Goal: Entertainment & Leisure: Consume media (video, audio)

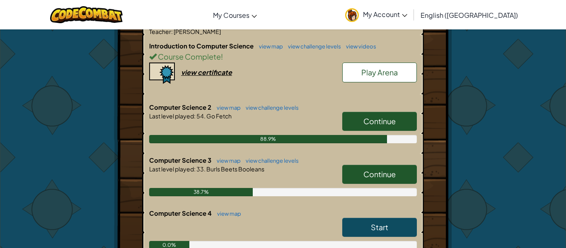
scroll to position [187, 0]
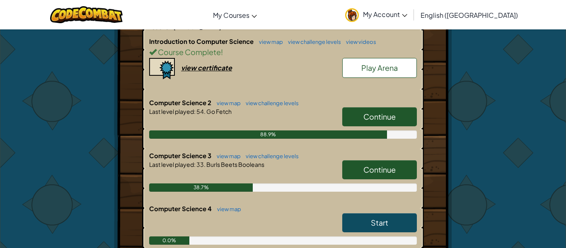
click at [378, 173] on span "Continue" at bounding box center [379, 170] width 32 height 10
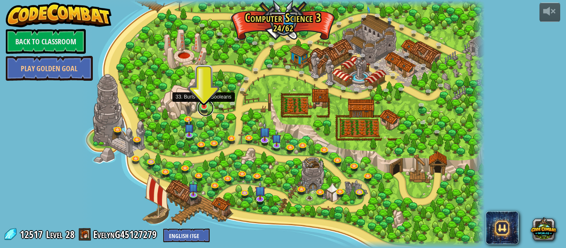
click at [205, 109] on link at bounding box center [205, 108] width 17 height 17
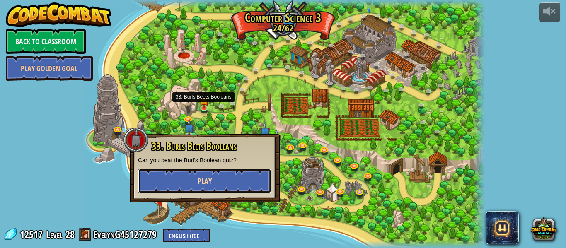
click at [238, 180] on button "Play" at bounding box center [204, 180] width 133 height 25
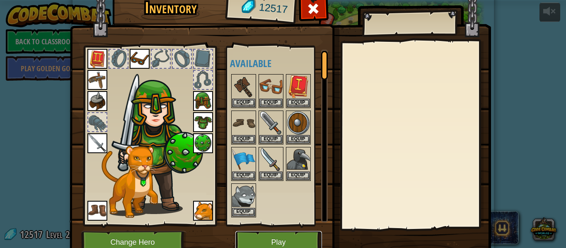
click at [269, 238] on button "Play" at bounding box center [278, 242] width 87 height 23
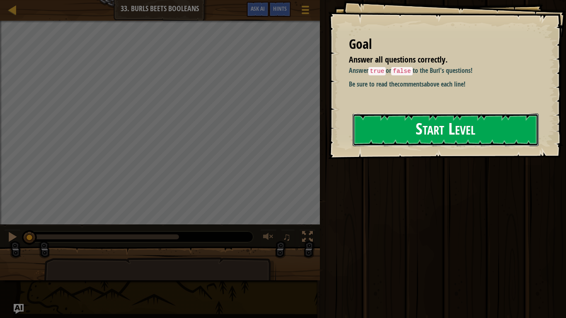
click at [402, 142] on button "Start Level" at bounding box center [445, 129] width 186 height 33
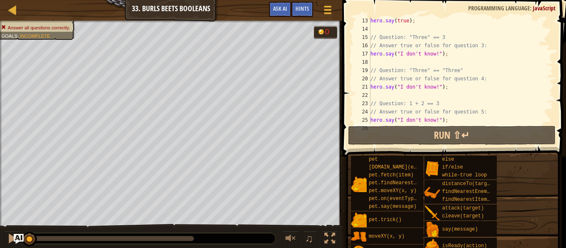
scroll to position [108, 0]
drag, startPoint x: 438, startPoint y: 55, endPoint x: 396, endPoint y: 55, distance: 42.6
click at [396, 55] on div "hero . say ( true ) ; // Question: "Three" == 3 // Answer true or false for que…" at bounding box center [460, 79] width 185 height 124
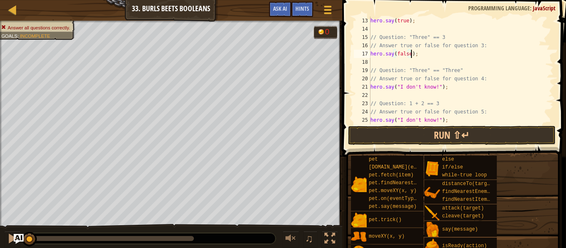
scroll to position [4, 6]
drag, startPoint x: 439, startPoint y: 87, endPoint x: 395, endPoint y: 88, distance: 43.9
click at [395, 88] on div "hero . say ( true ) ; // Question: "Three" == 3 // Answer true or false for que…" at bounding box center [460, 79] width 185 height 124
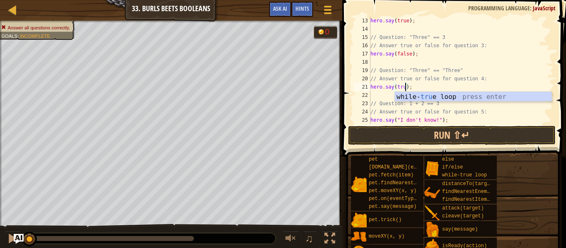
scroll to position [4, 5]
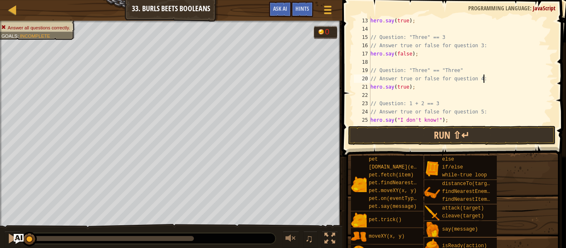
click at [508, 80] on div "hero . say ( true ) ; // Question: "Three" == 3 // Answer true or false for que…" at bounding box center [460, 79] width 185 height 124
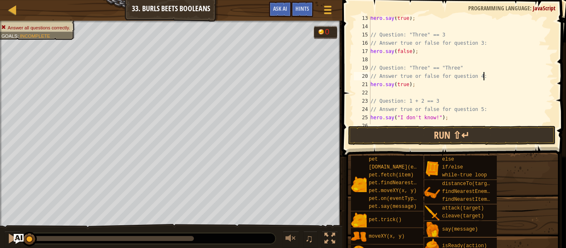
scroll to position [116, 0]
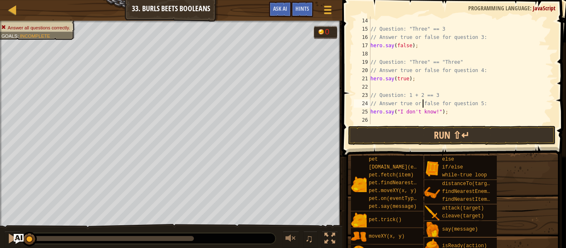
click at [421, 107] on div "// Question: "Three" == 3 // Answer true or false for question 3: hero . say ( …" at bounding box center [460, 79] width 185 height 124
click at [423, 113] on div "// Question: "Three" == 3 // Answer true or false for question 3: hero . say ( …" at bounding box center [460, 79] width 185 height 124
drag, startPoint x: 438, startPoint y: 113, endPoint x: 397, endPoint y: 112, distance: 41.8
click at [397, 112] on div "// Question: "Three" == 3 // Answer true or false for question 3: hero . say ( …" at bounding box center [460, 79] width 185 height 124
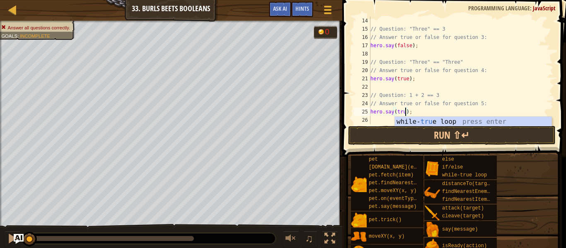
type textarea "hero.say(true);"
click at [522, 84] on div "// Question: "Three" == 3 // Answer true or false for question 3: hero . say ( …" at bounding box center [460, 79] width 185 height 124
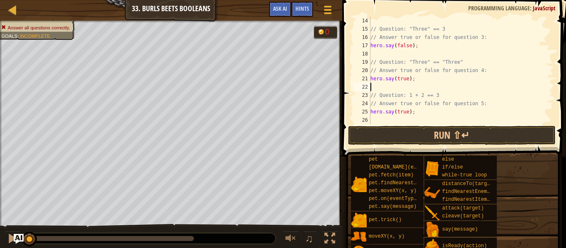
scroll to position [4, 0]
click at [507, 137] on button "Run ⇧↵" at bounding box center [451, 135] width 207 height 19
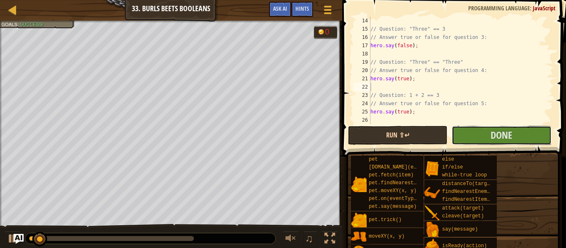
click at [507, 137] on span "Done" at bounding box center [501, 134] width 22 height 13
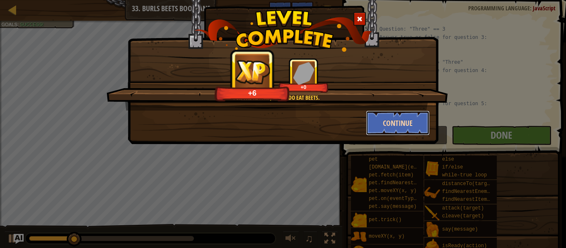
click at [412, 119] on button "Continue" at bounding box center [398, 123] width 64 height 25
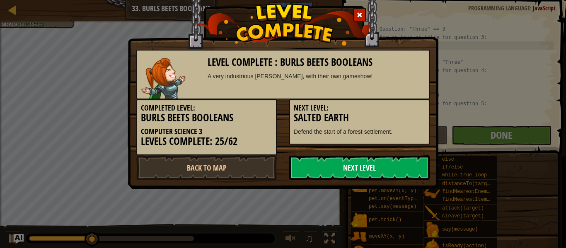
click at [358, 159] on link "Next Level" at bounding box center [359, 167] width 140 height 25
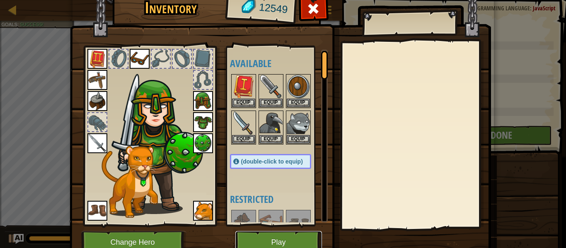
click at [294, 234] on button "Play" at bounding box center [278, 242] width 87 height 23
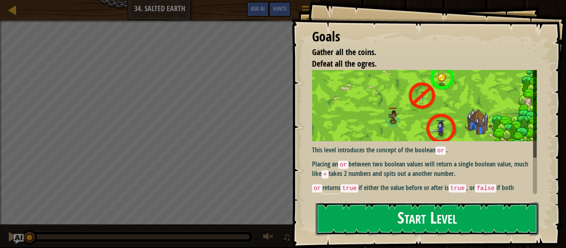
click at [365, 218] on button "Start Level" at bounding box center [426, 218] width 223 height 33
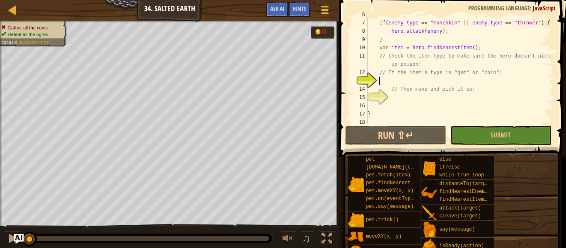
scroll to position [66, 0]
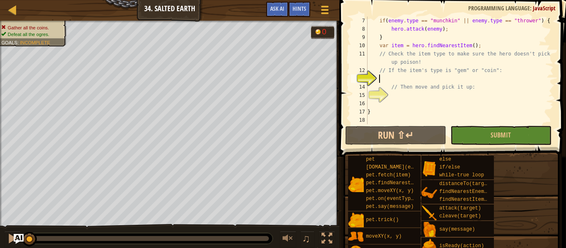
click at [479, 46] on div "if ( enemy . type == "munchkin" || enemy . type == "thrower" ) { hero . attack …" at bounding box center [460, 79] width 188 height 124
type textarea "var item = hero.findNearestItem();"
click at [267, 12] on button "Ask AI" at bounding box center [277, 9] width 22 height 15
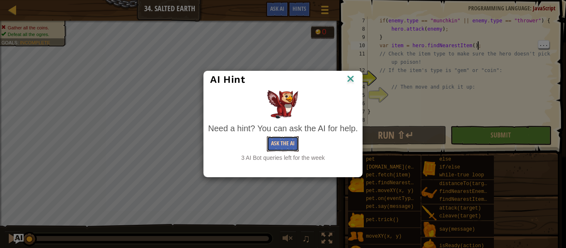
click at [277, 146] on button "Ask the AI" at bounding box center [283, 143] width 32 height 15
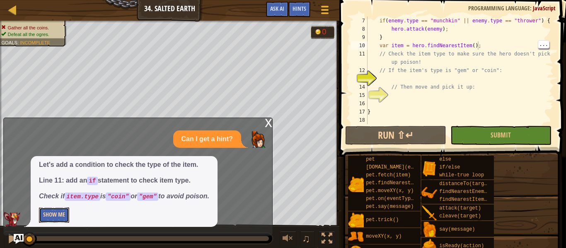
click at [51, 217] on button "Show Me" at bounding box center [54, 214] width 30 height 15
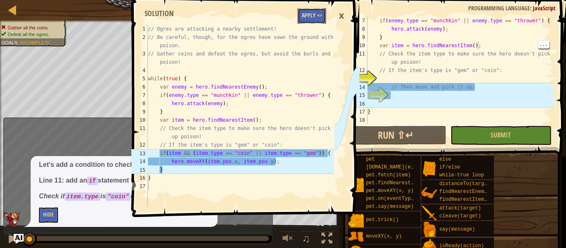
click at [310, 11] on button "Apply =>" at bounding box center [311, 15] width 29 height 15
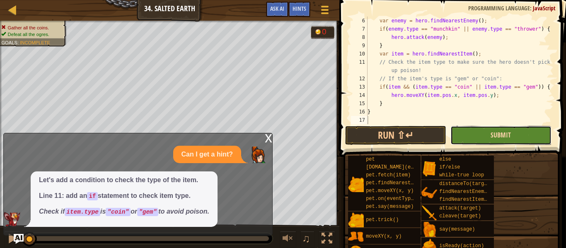
click at [502, 135] on span "Submit" at bounding box center [500, 134] width 20 height 9
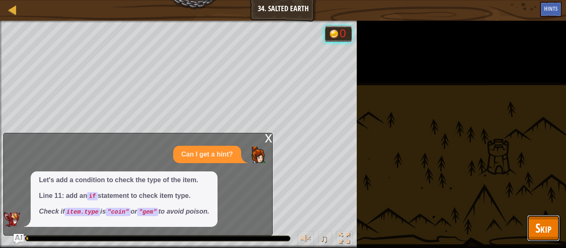
click at [535, 221] on span "Skip" at bounding box center [543, 227] width 16 height 17
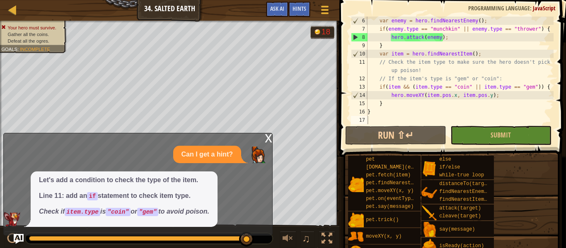
click at [266, 137] on div "x" at bounding box center [268, 137] width 7 height 8
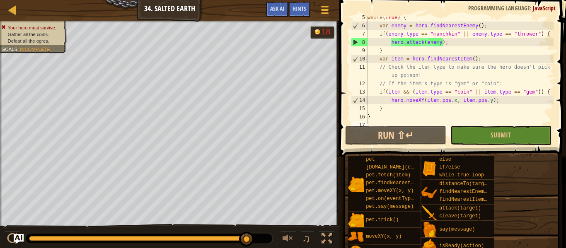
scroll to position [51, 0]
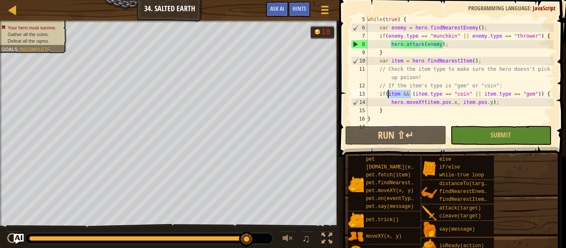
drag, startPoint x: 409, startPoint y: 92, endPoint x: 387, endPoint y: 92, distance: 22.4
click at [387, 92] on div "while ( true ) { var enemy = hero . findNearestEnemy ( ) ; if ( enemy . type ==…" at bounding box center [460, 77] width 188 height 124
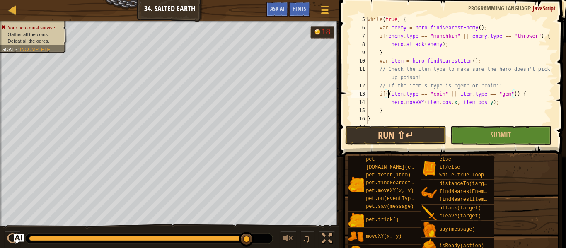
click at [391, 92] on div "while ( true ) { var enemy = hero . findNearestEnemy ( ) ; if ( enemy . type ==…" at bounding box center [460, 77] width 188 height 124
click at [508, 95] on div "while ( true ) { var enemy = hero . findNearestEnemy ( ) ; if ( enemy . type ==…" at bounding box center [460, 77] width 188 height 124
type textarea "if(item.type == "coin" || item.type == "gem") {"
click at [479, 141] on button "Submit" at bounding box center [500, 135] width 101 height 19
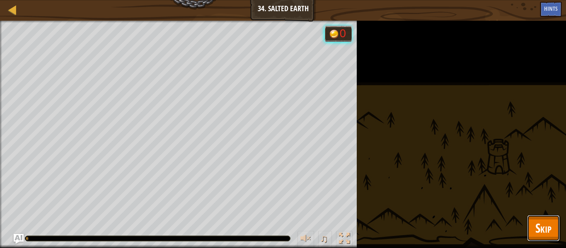
click at [535, 221] on span "Skip" at bounding box center [543, 227] width 16 height 17
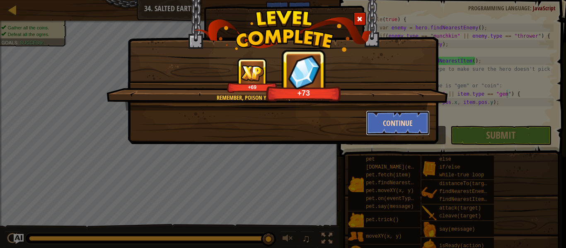
click at [414, 122] on button "Continue" at bounding box center [398, 123] width 64 height 25
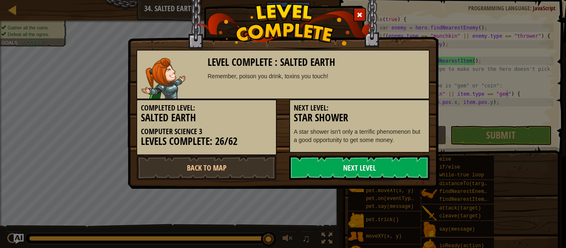
click at [407, 164] on link "Next Level" at bounding box center [359, 167] width 140 height 25
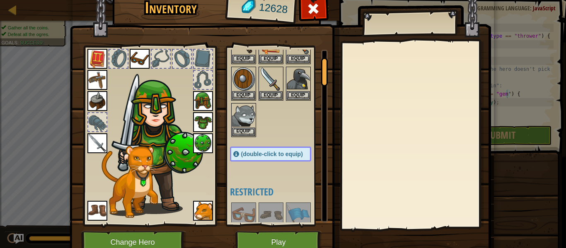
scroll to position [46, 0]
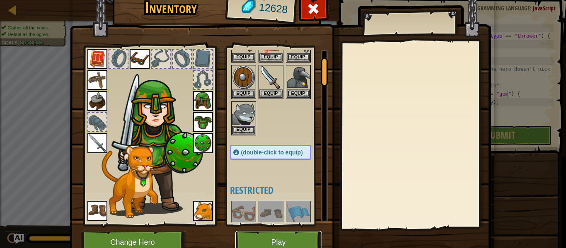
click at [275, 236] on button "Play" at bounding box center [278, 242] width 87 height 23
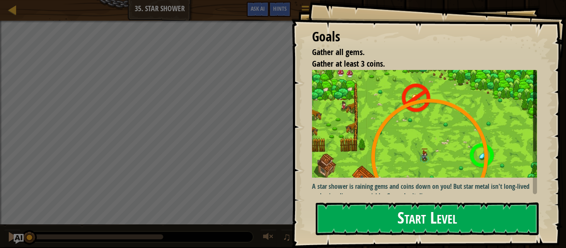
click at [435, 142] on img at bounding box center [424, 124] width 225 height 108
click at [444, 200] on div "Goals Gather all gems. Gather at least 3 coins. A star shower is raining gems a…" at bounding box center [428, 124] width 274 height 248
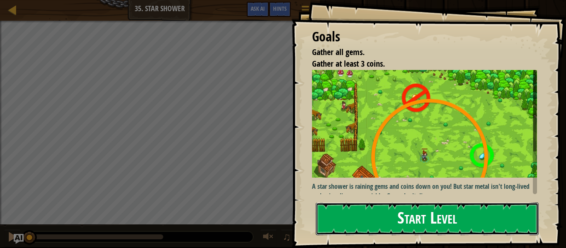
click at [447, 211] on button "Start Level" at bounding box center [426, 218] width 223 height 33
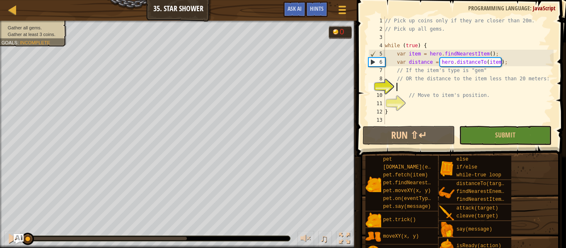
click at [52, 41] on div "Gather all gems. Gather at least 3 coins. Goals : Incomplete" at bounding box center [28, 30] width 76 height 31
